Goal: Navigation & Orientation: Find specific page/section

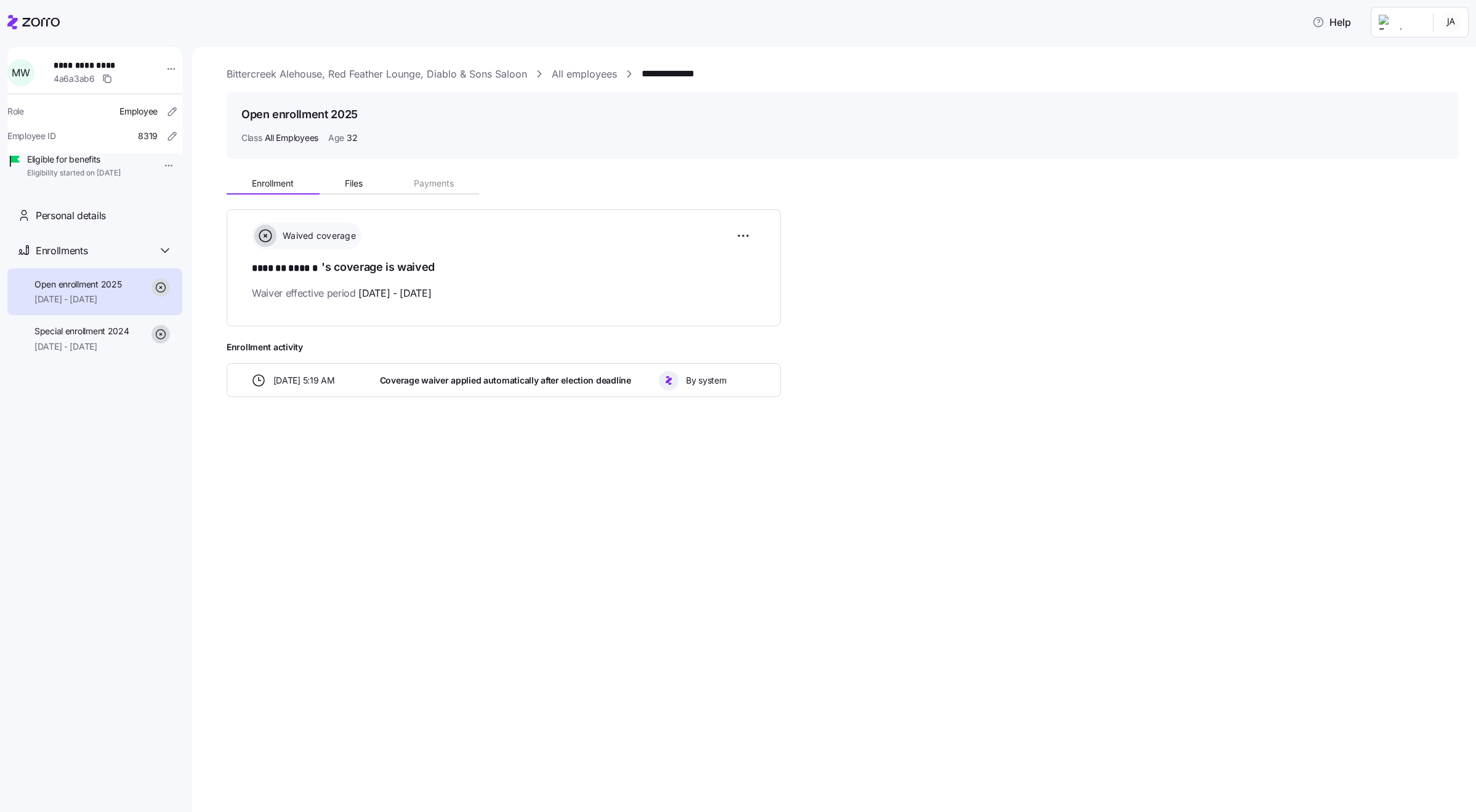
click at [607, 76] on link "All employees" at bounding box center [584, 74] width 66 height 15
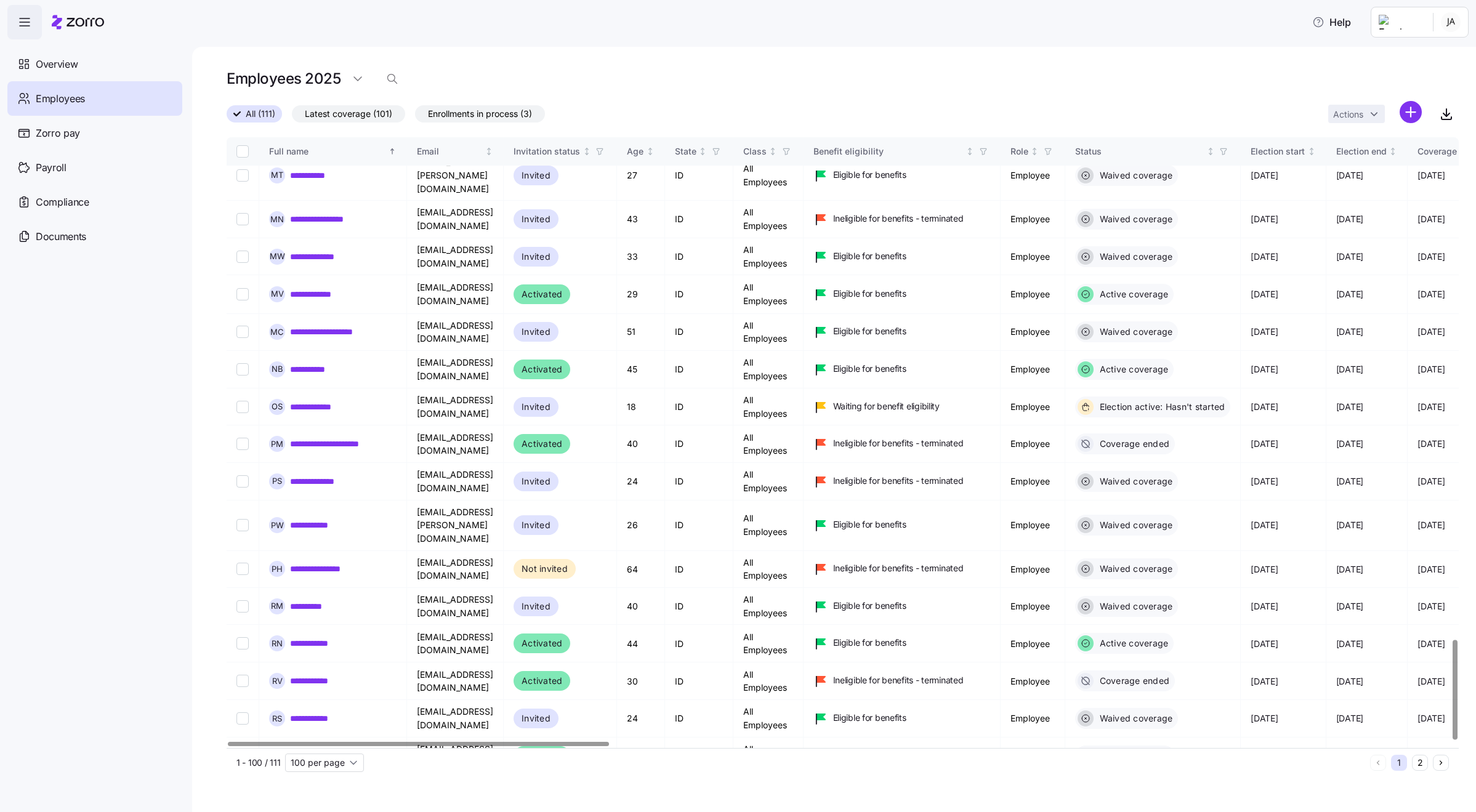
scroll to position [3079, 0]
drag, startPoint x: 328, startPoint y: 621, endPoint x: 301, endPoint y: 623, distance: 27.1
checkbox input "true"
click at [1357, 112] on html "**********" at bounding box center [738, 402] width 1476 height 805
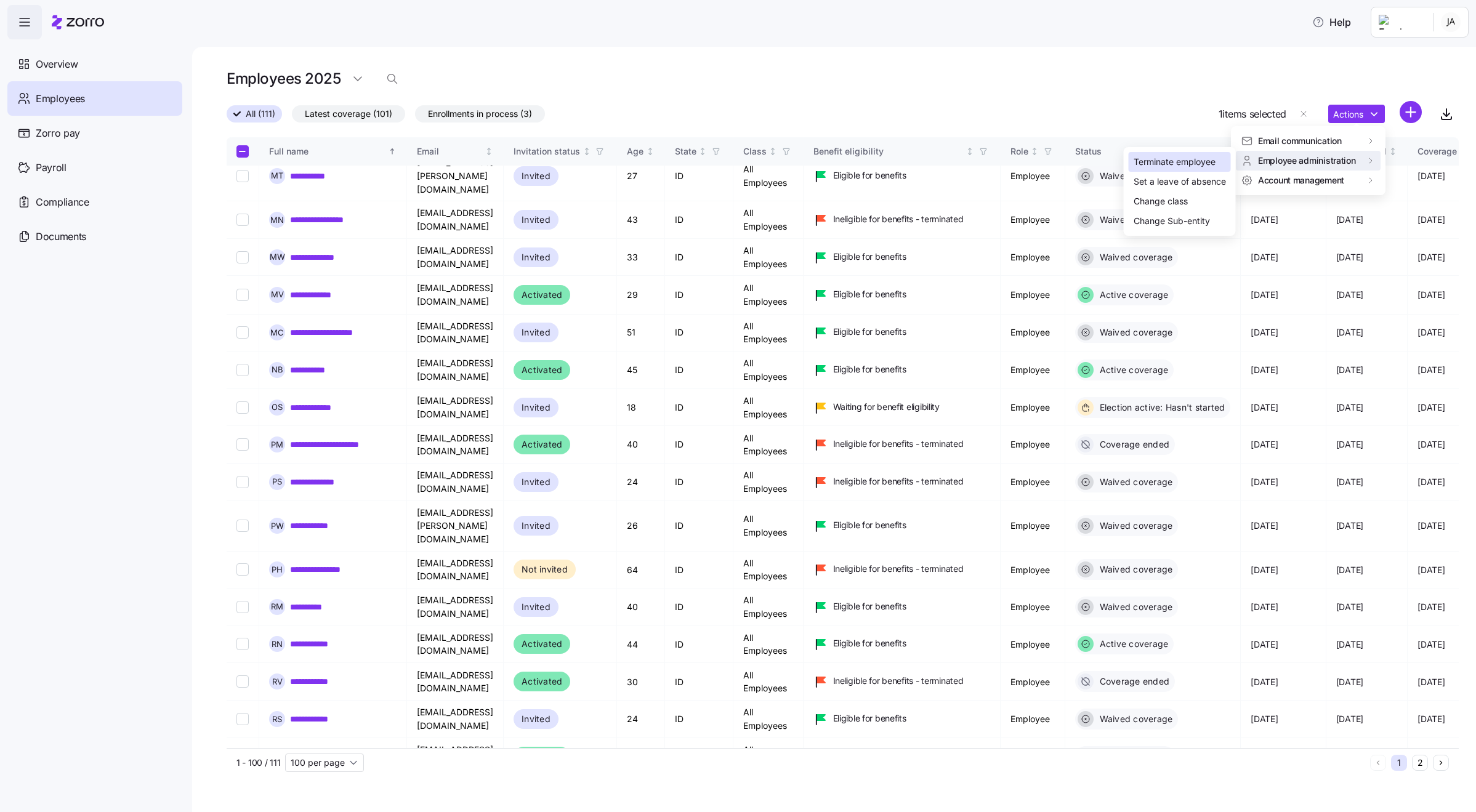
click at [1202, 162] on div "Terminate employee" at bounding box center [1174, 161] width 82 height 13
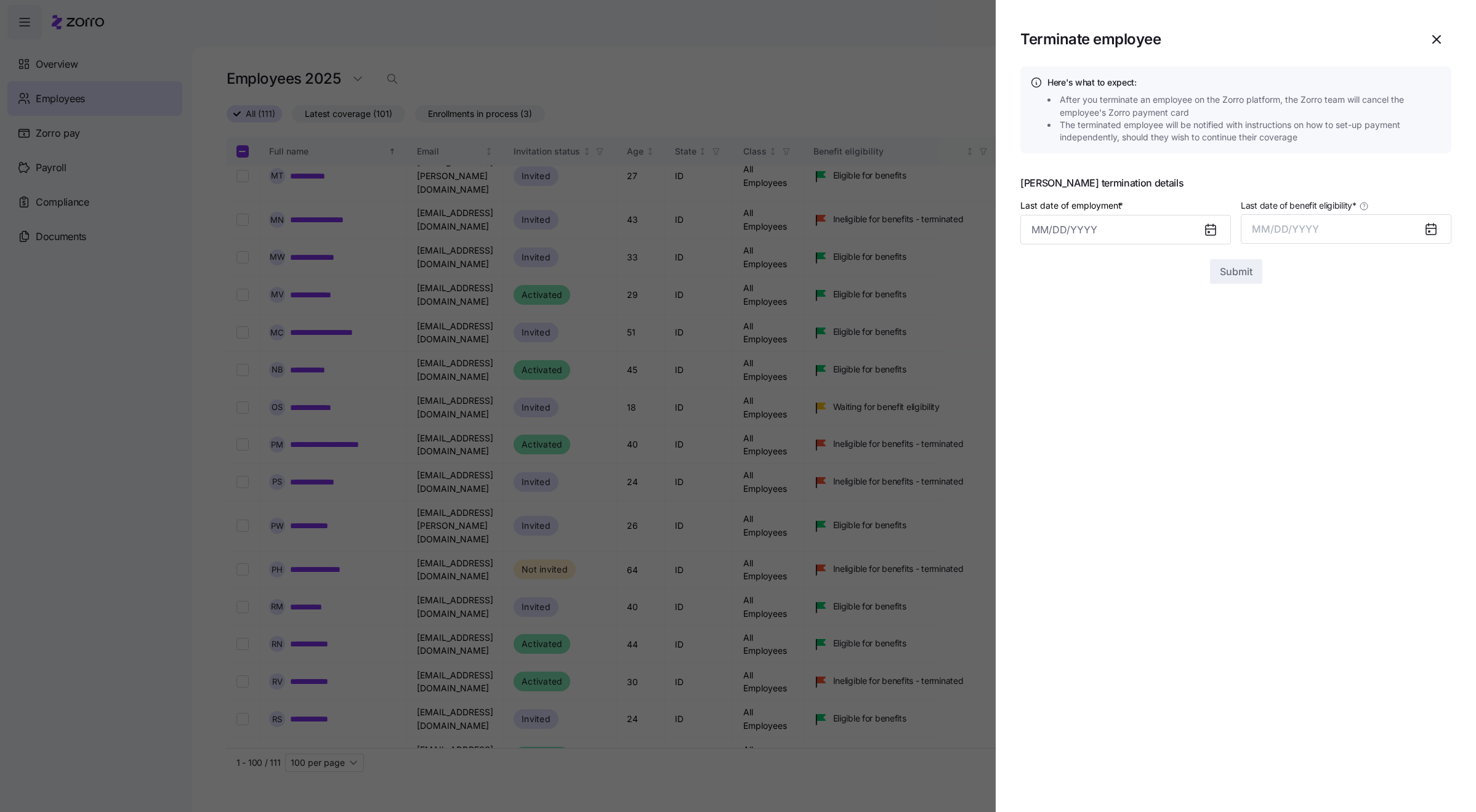
click at [1213, 227] on icon at bounding box center [1210, 230] width 10 height 10
click at [1167, 227] on input "Last date of employment *" at bounding box center [1126, 229] width 211 height 29
click at [1230, 355] on button "10" at bounding box center [1226, 359] width 29 height 29
type input "[DATE]"
click at [1400, 222] on button "MM/DD/YYYY" at bounding box center [1346, 229] width 211 height 29
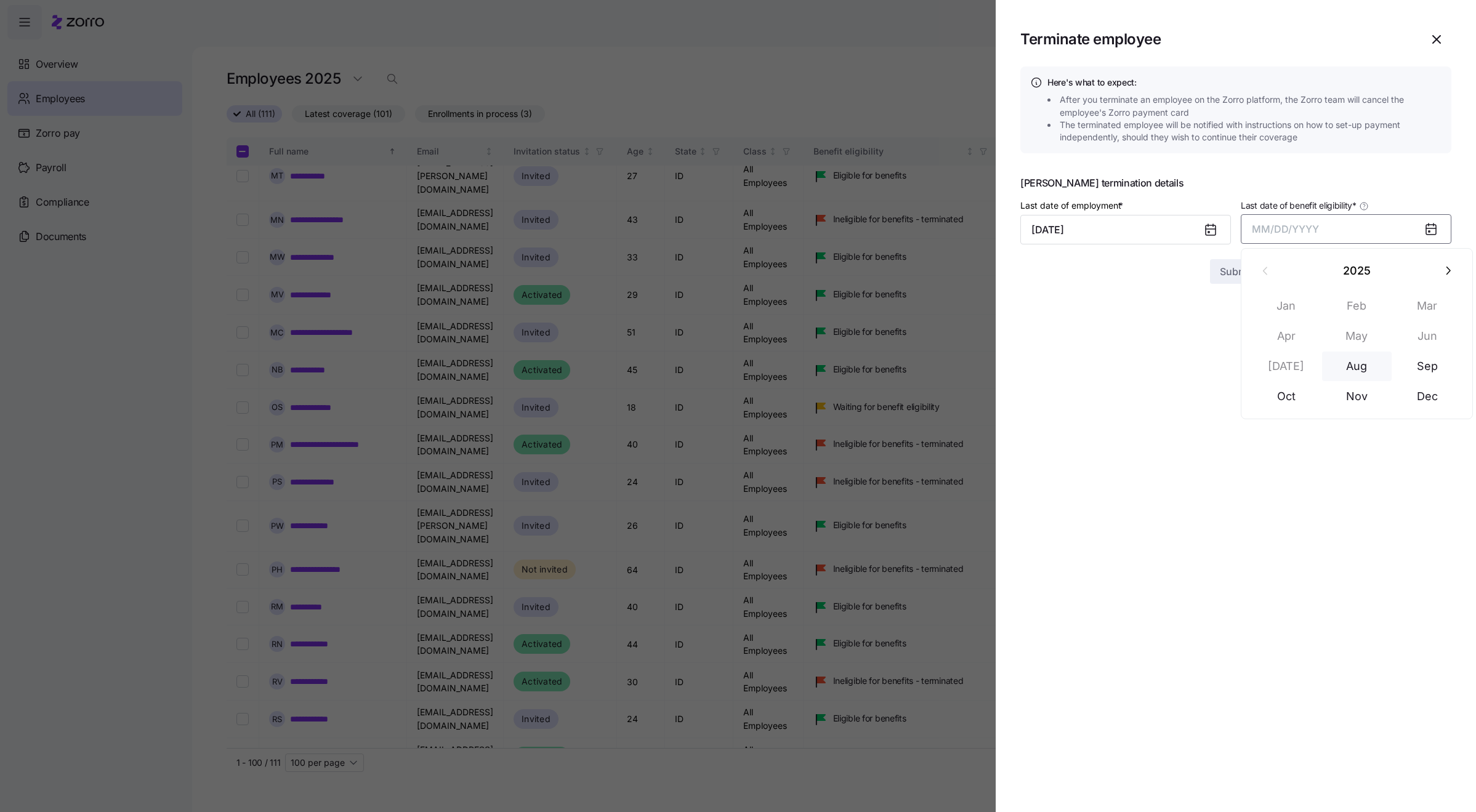
click at [1357, 355] on button "Aug" at bounding box center [1356, 366] width 70 height 29
click at [1251, 274] on span "Submit" at bounding box center [1236, 271] width 33 height 15
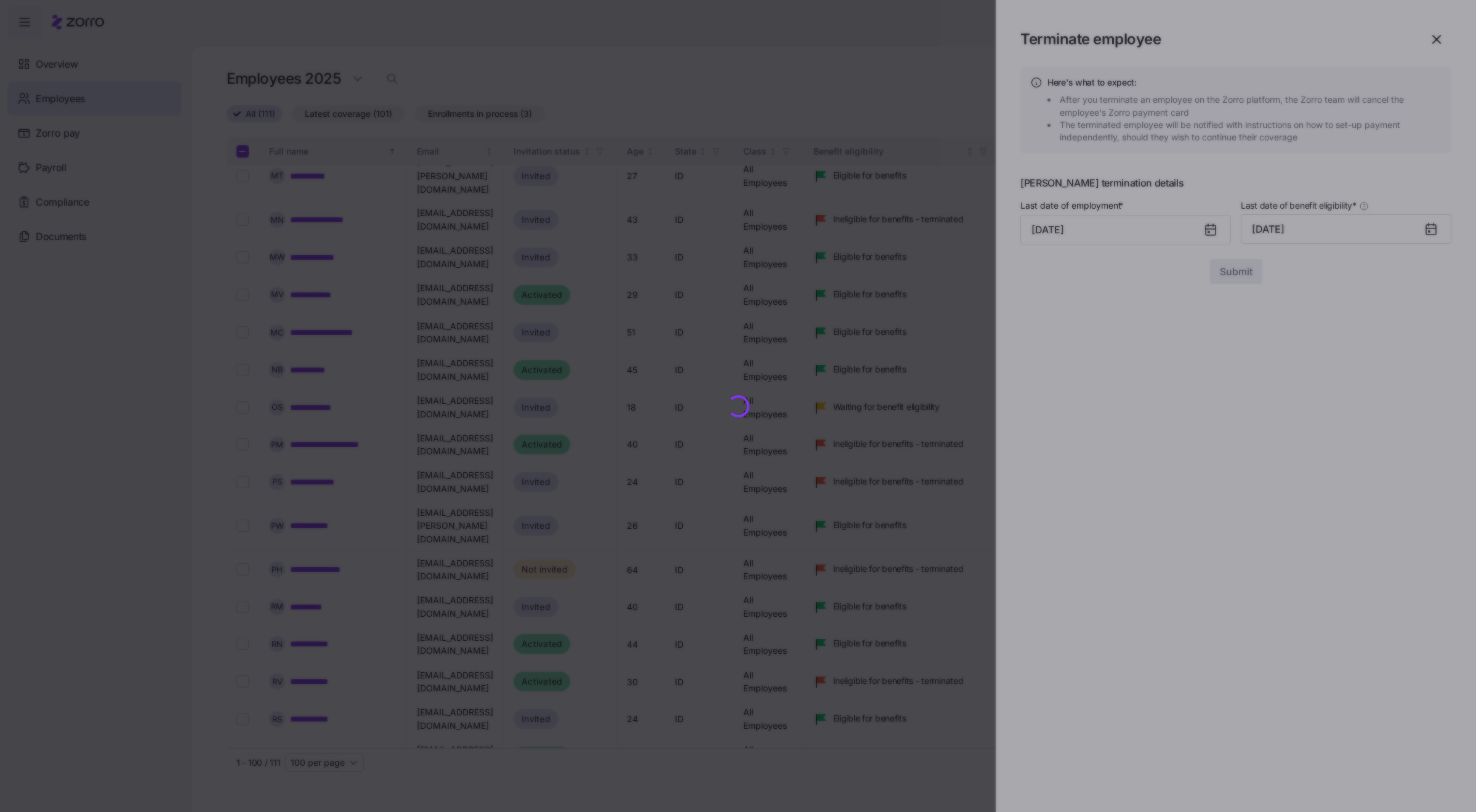
checkbox input "false"
